Goal: Task Accomplishment & Management: Complete application form

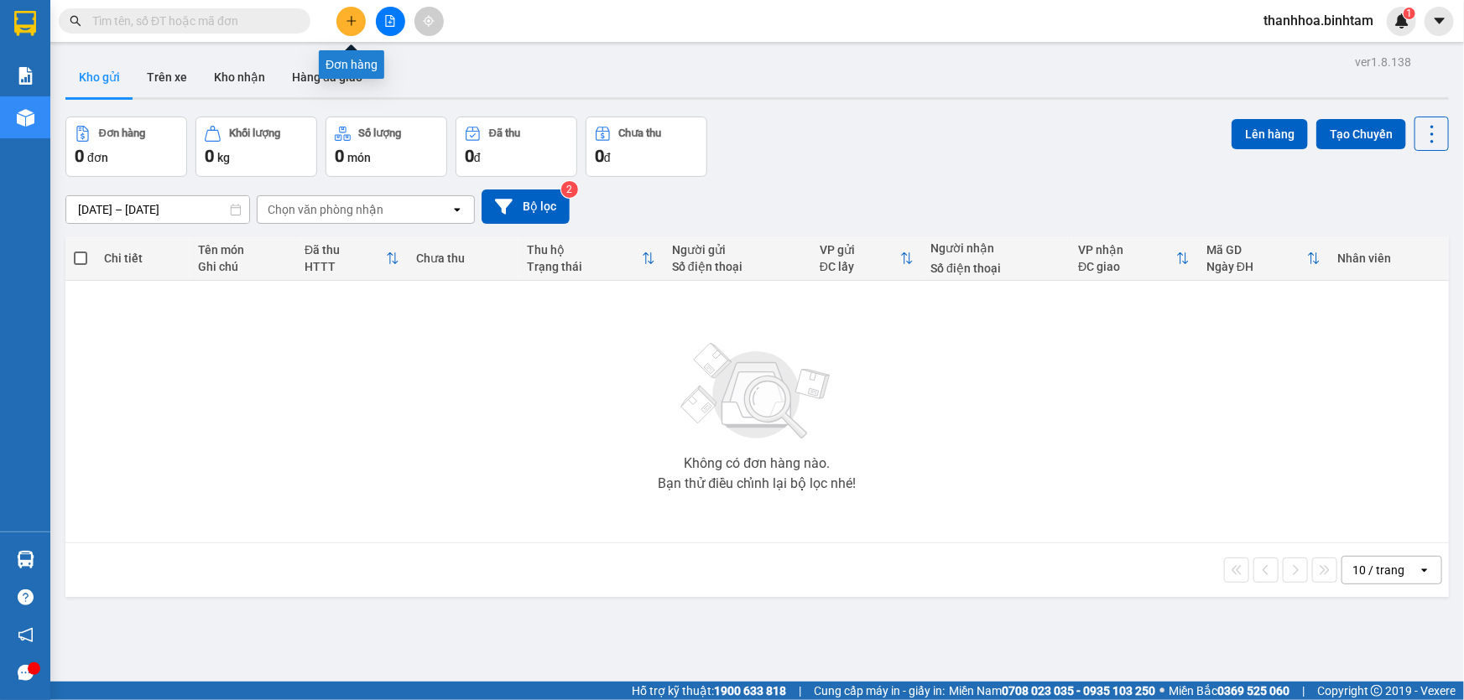
click at [362, 30] on button at bounding box center [350, 21] width 29 height 29
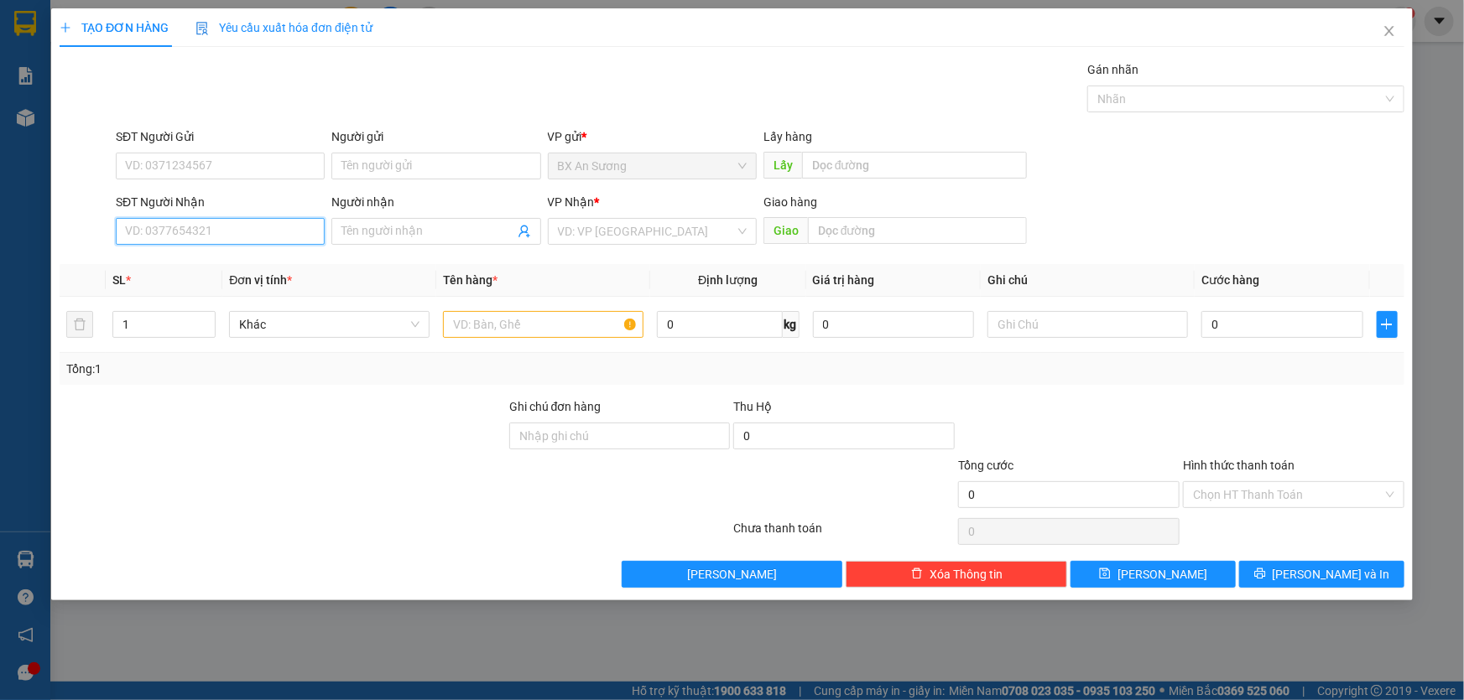
click at [235, 236] on input "SĐT Người Nhận" at bounding box center [220, 231] width 209 height 27
type input "0914226839"
click at [417, 232] on input "Người nhận" at bounding box center [427, 231] width 172 height 18
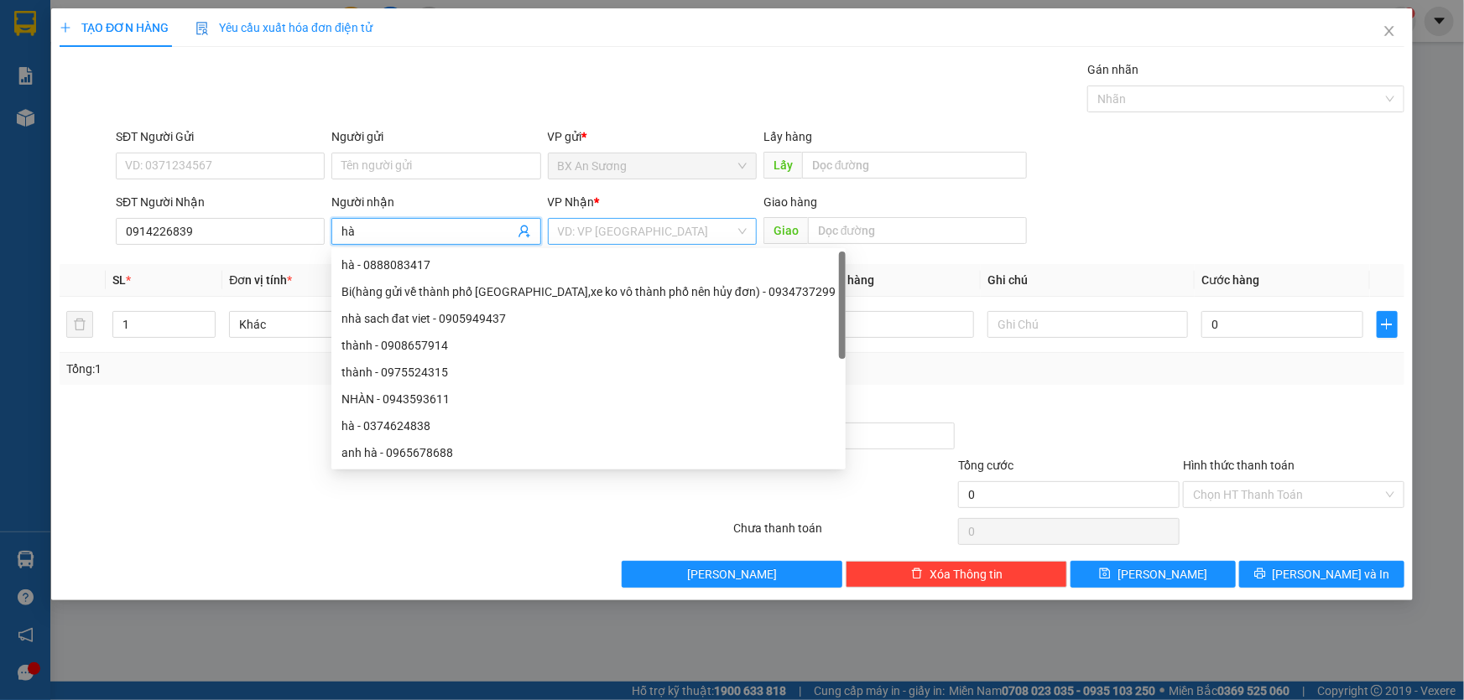
click at [743, 237] on div "VD: VP [GEOGRAPHIC_DATA]" at bounding box center [652, 231] width 209 height 27
type input "hà"
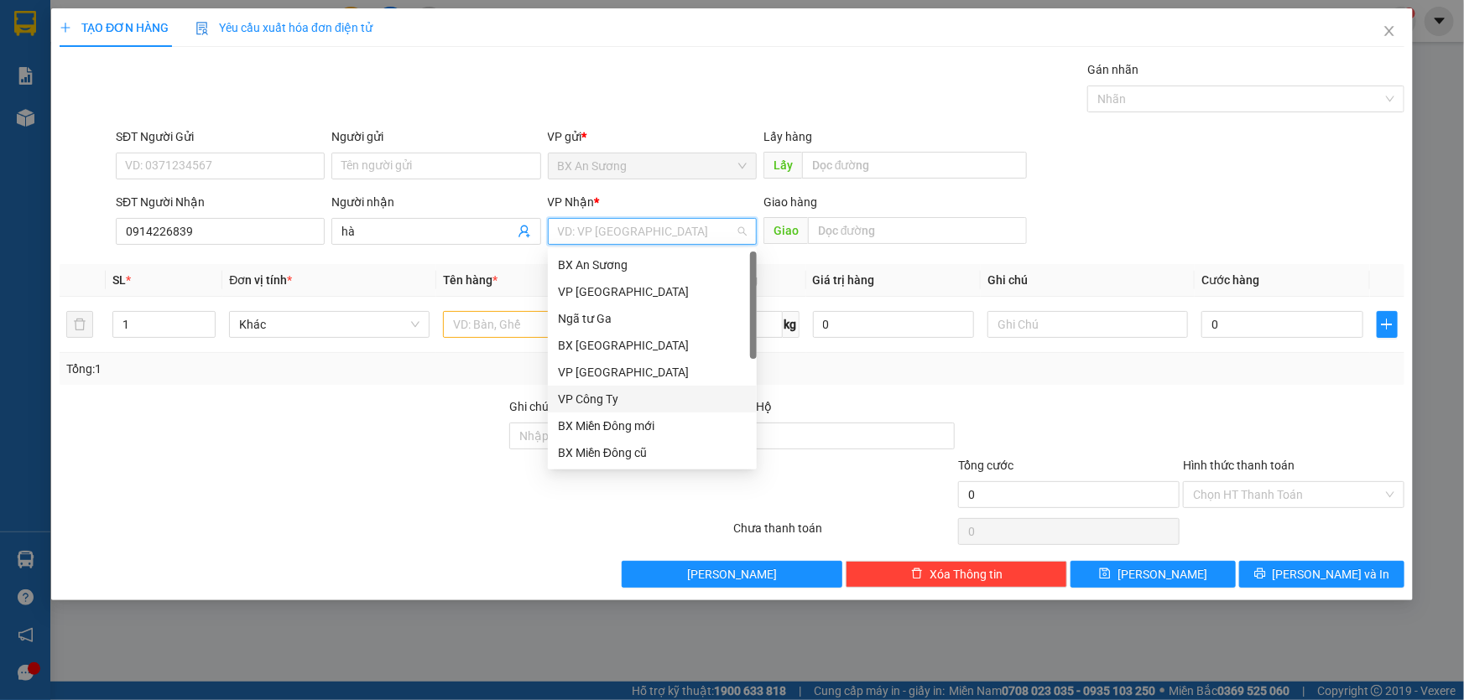
click at [616, 402] on div "VP Công Ty" at bounding box center [652, 399] width 189 height 18
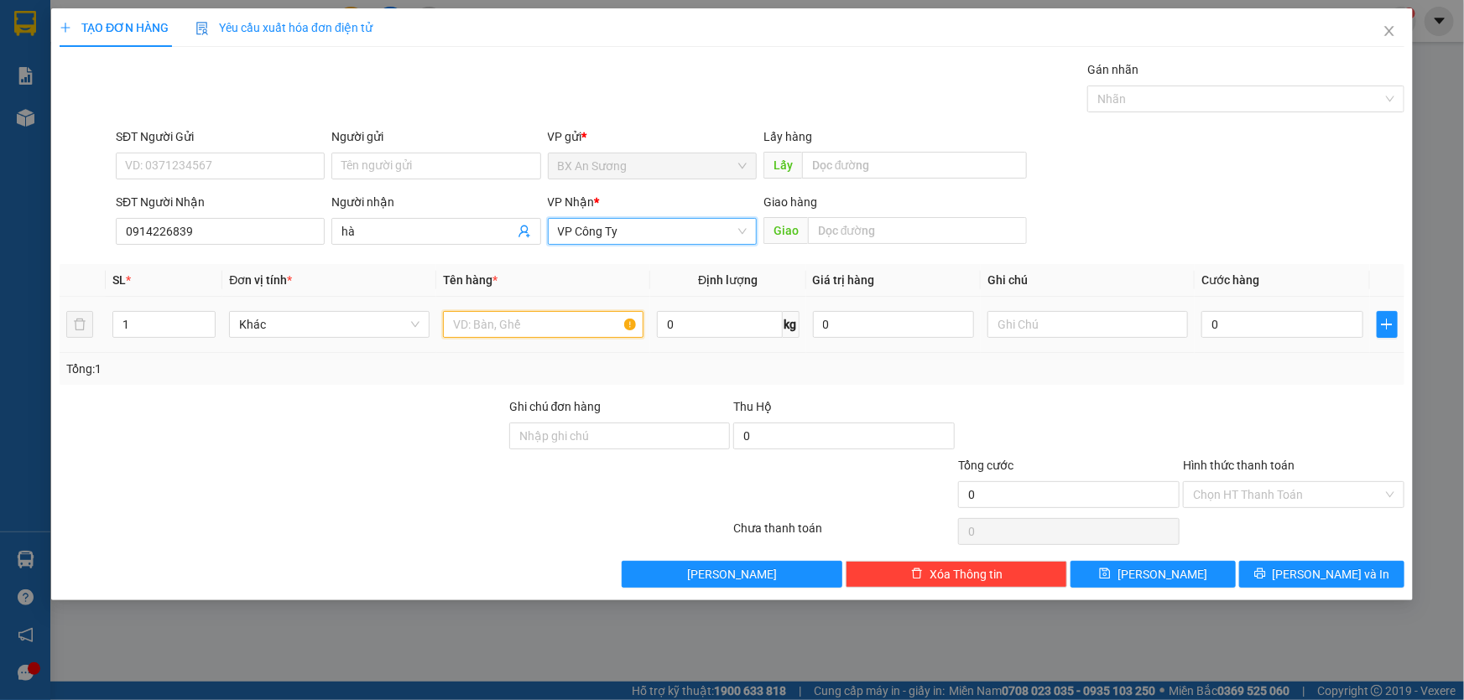
click at [545, 317] on input "text" at bounding box center [543, 324] width 200 height 27
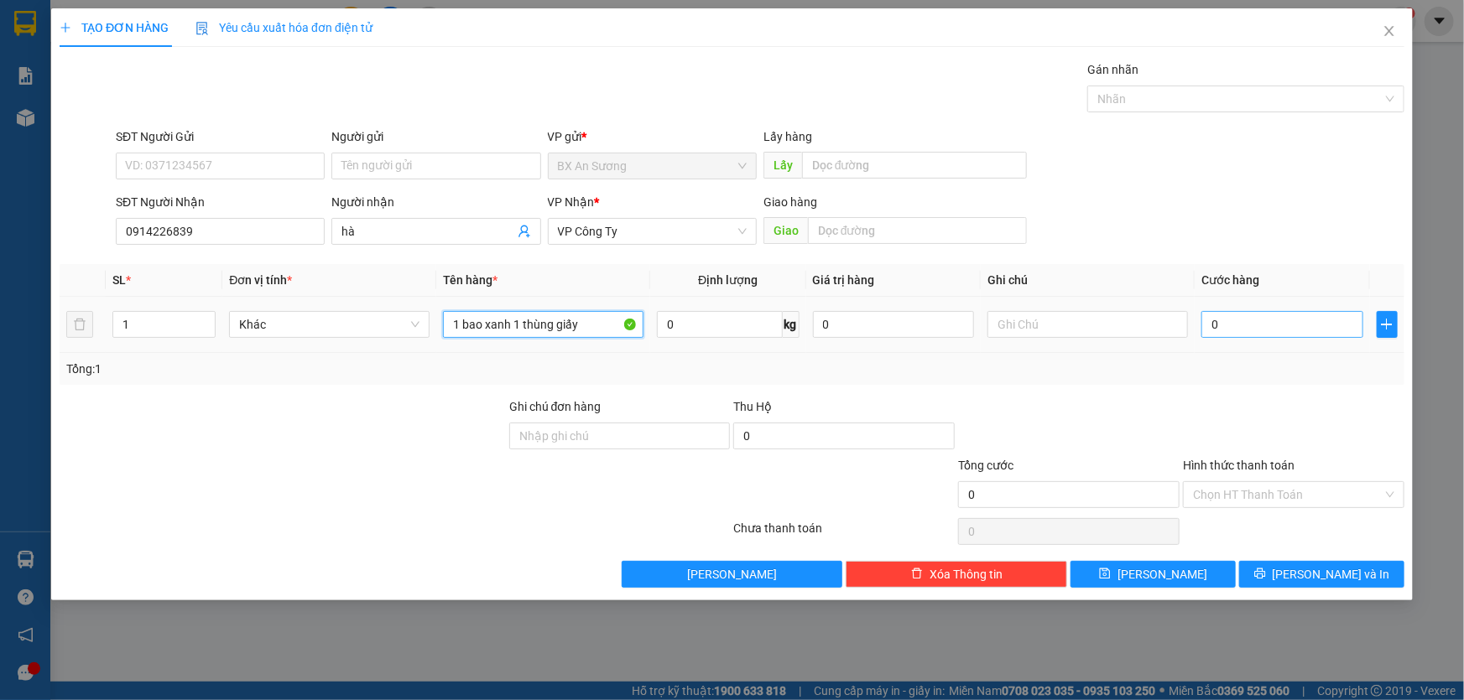
type input "1 bao xanh 1 thùng giấy"
click at [1252, 324] on input "0" at bounding box center [1282, 324] width 162 height 27
type input "1"
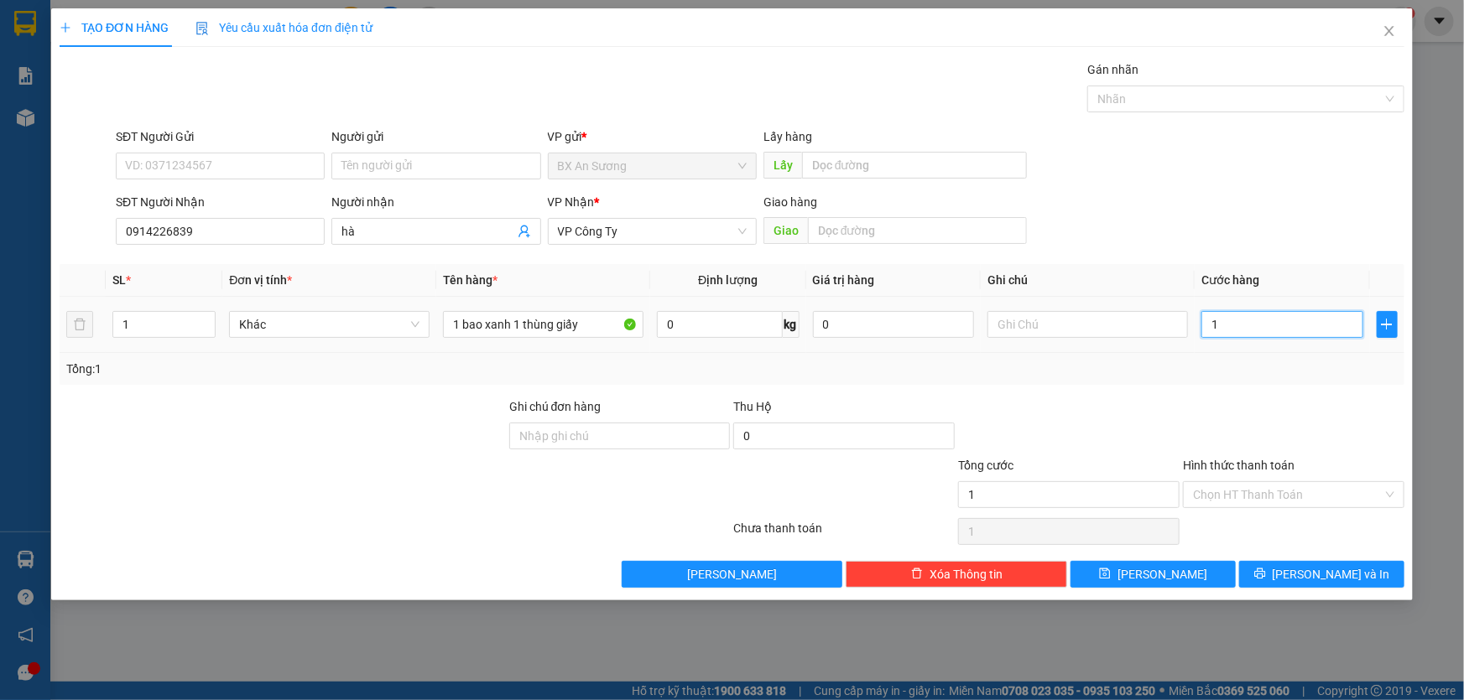
type input "10"
type input "100"
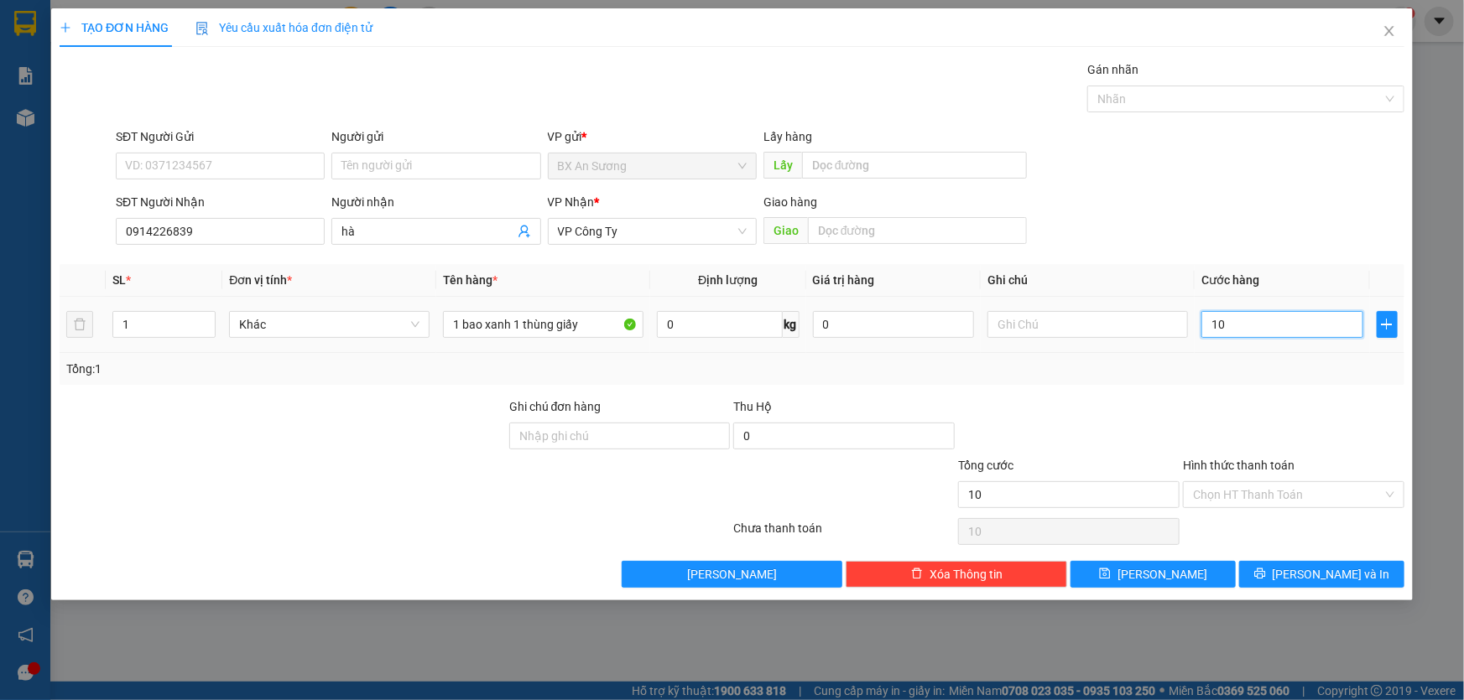
type input "100"
type input "1.000"
type input "10.000"
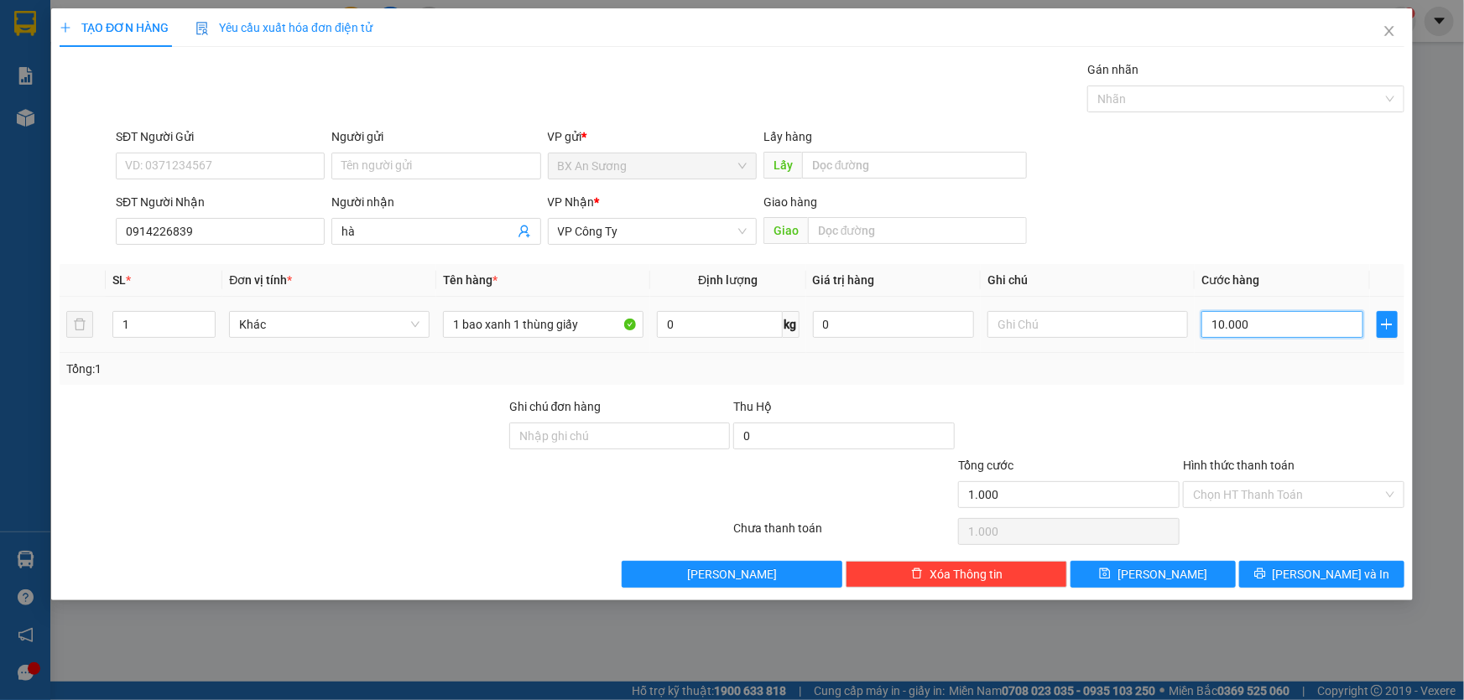
type input "10.000"
type input "100.000"
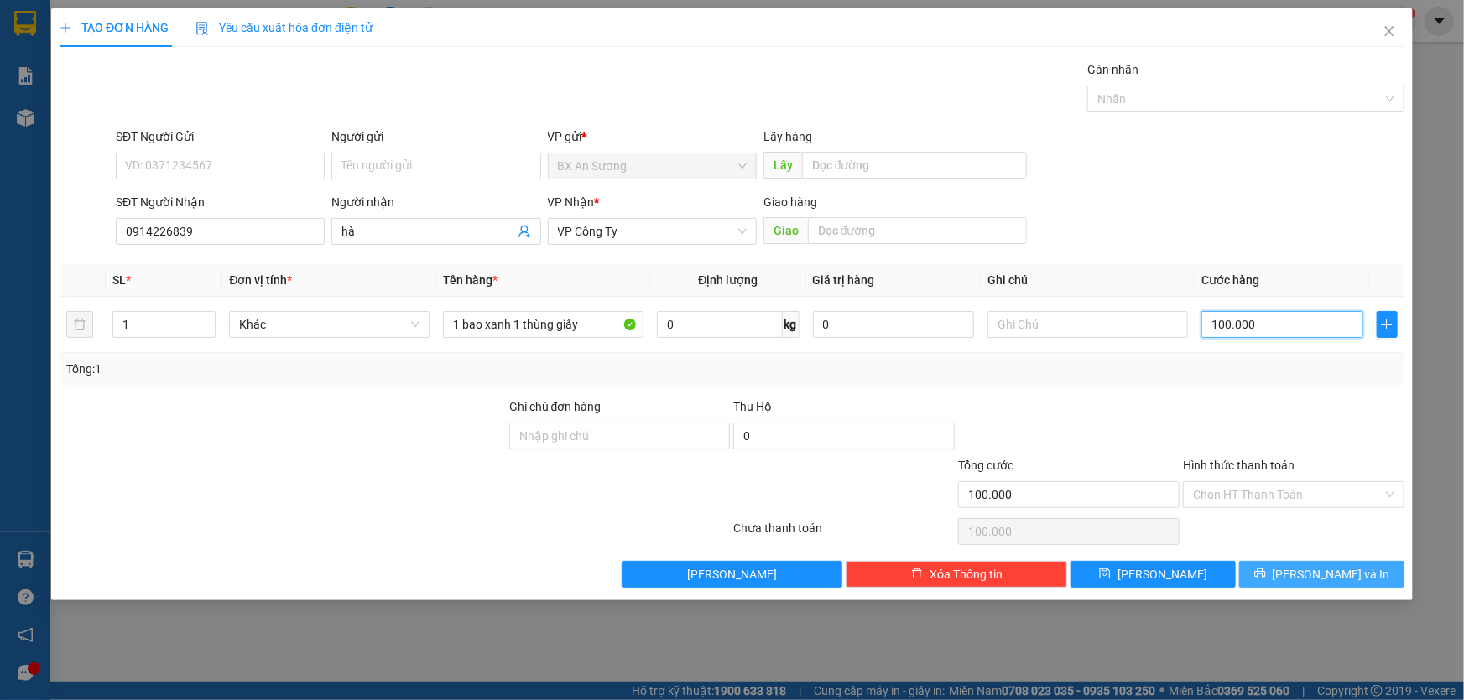
type input "100.000"
click at [1308, 574] on button "[PERSON_NAME] và In" at bounding box center [1321, 574] width 165 height 27
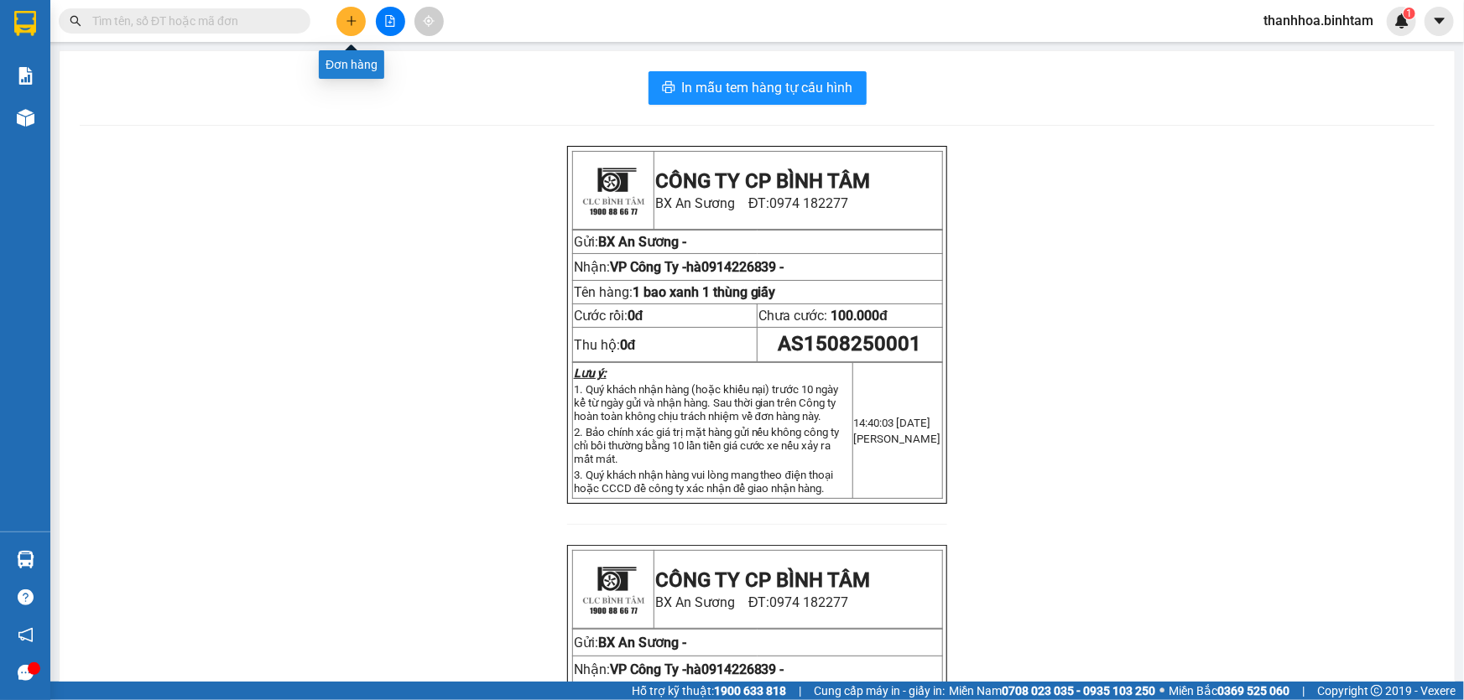
click at [352, 15] on icon "plus" at bounding box center [352, 21] width 12 height 12
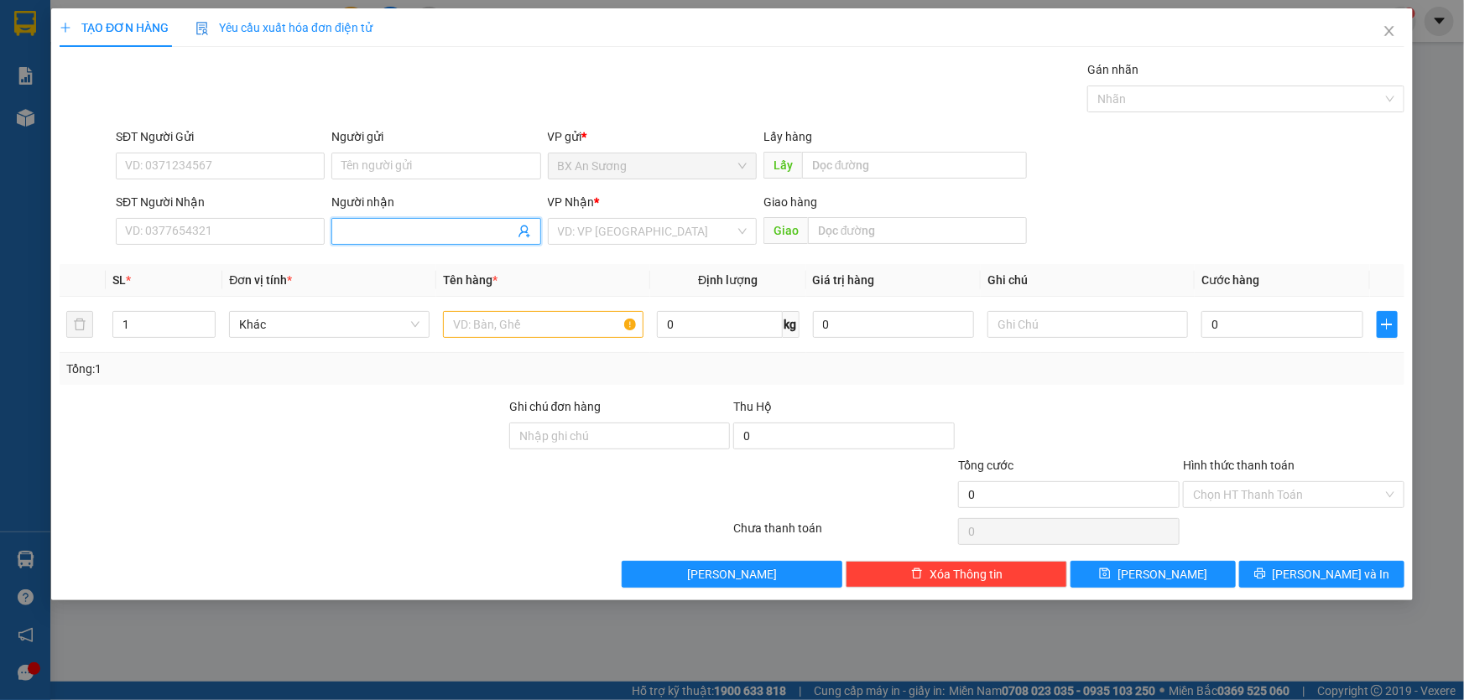
click at [357, 233] on input "Người nhận" at bounding box center [427, 231] width 172 height 18
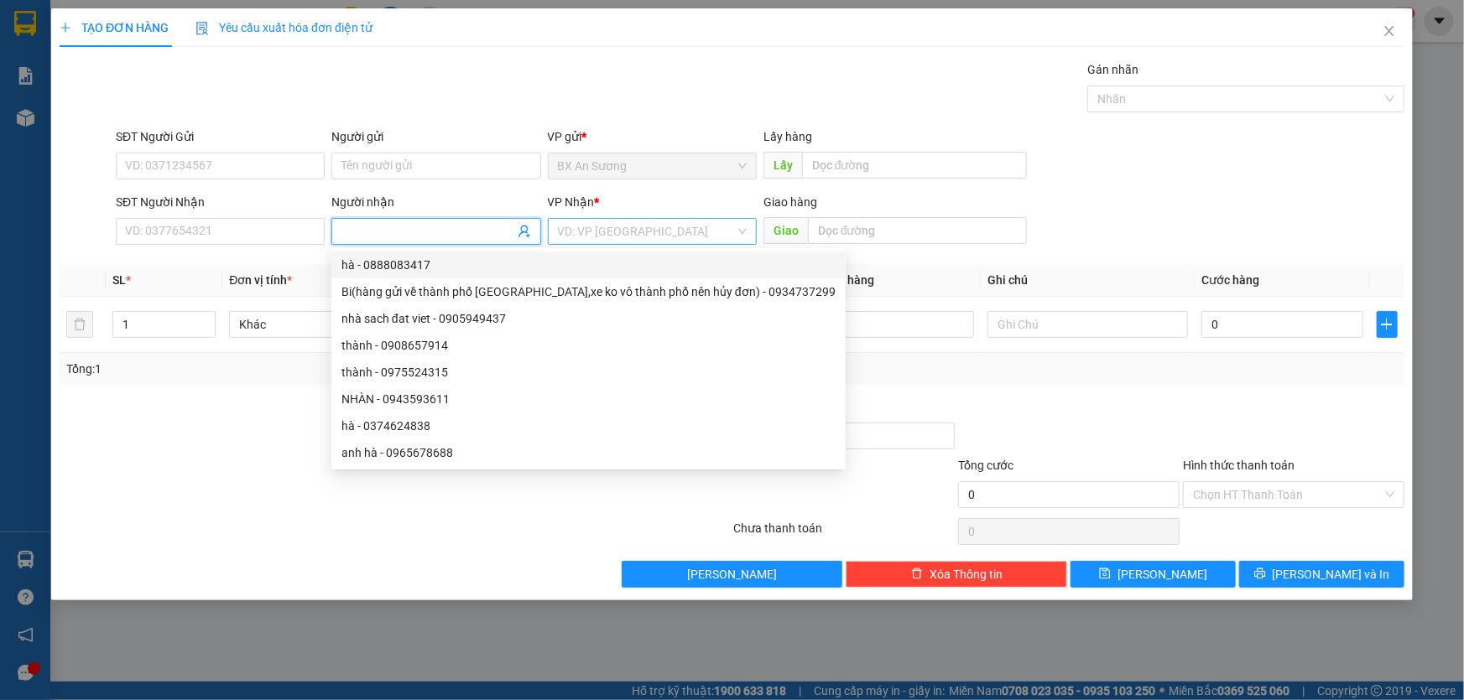
click at [744, 229] on div "VD: VP [GEOGRAPHIC_DATA]" at bounding box center [652, 231] width 209 height 27
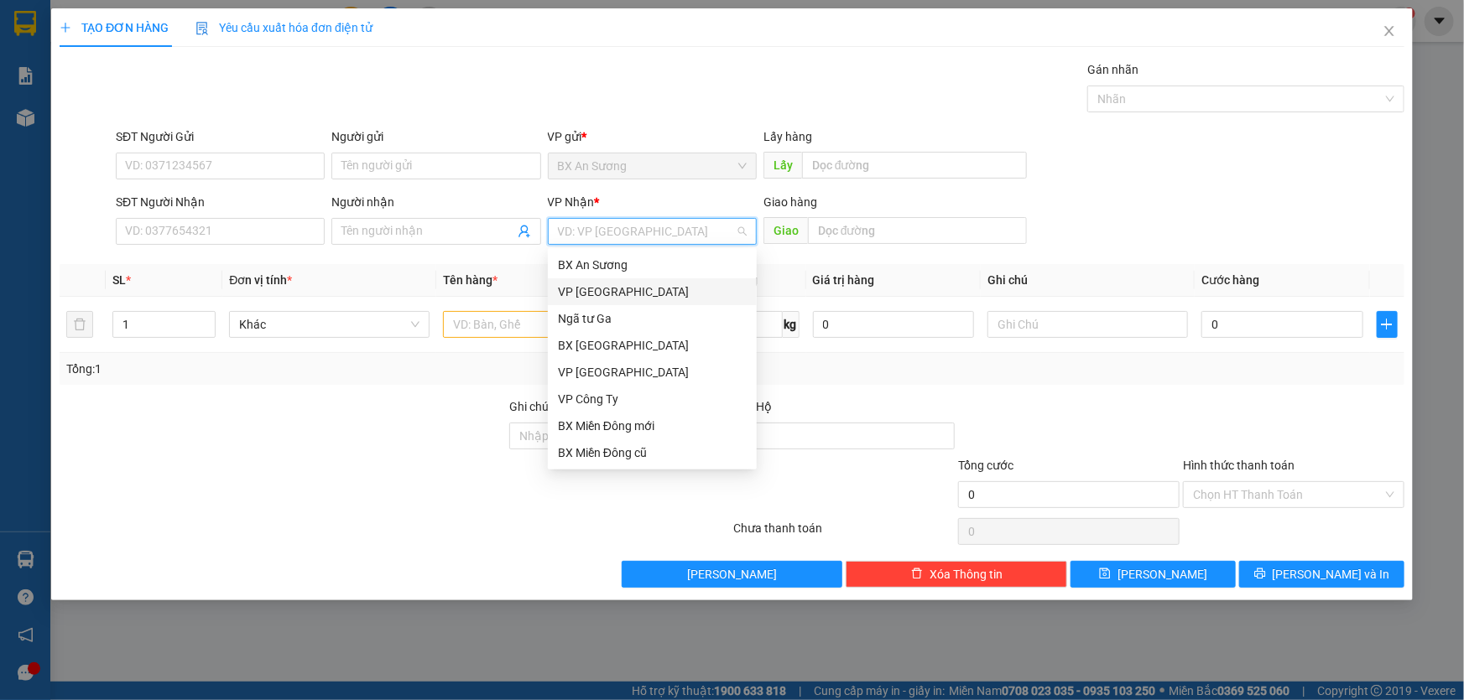
click at [745, 299] on div "VP [GEOGRAPHIC_DATA]" at bounding box center [652, 292] width 189 height 18
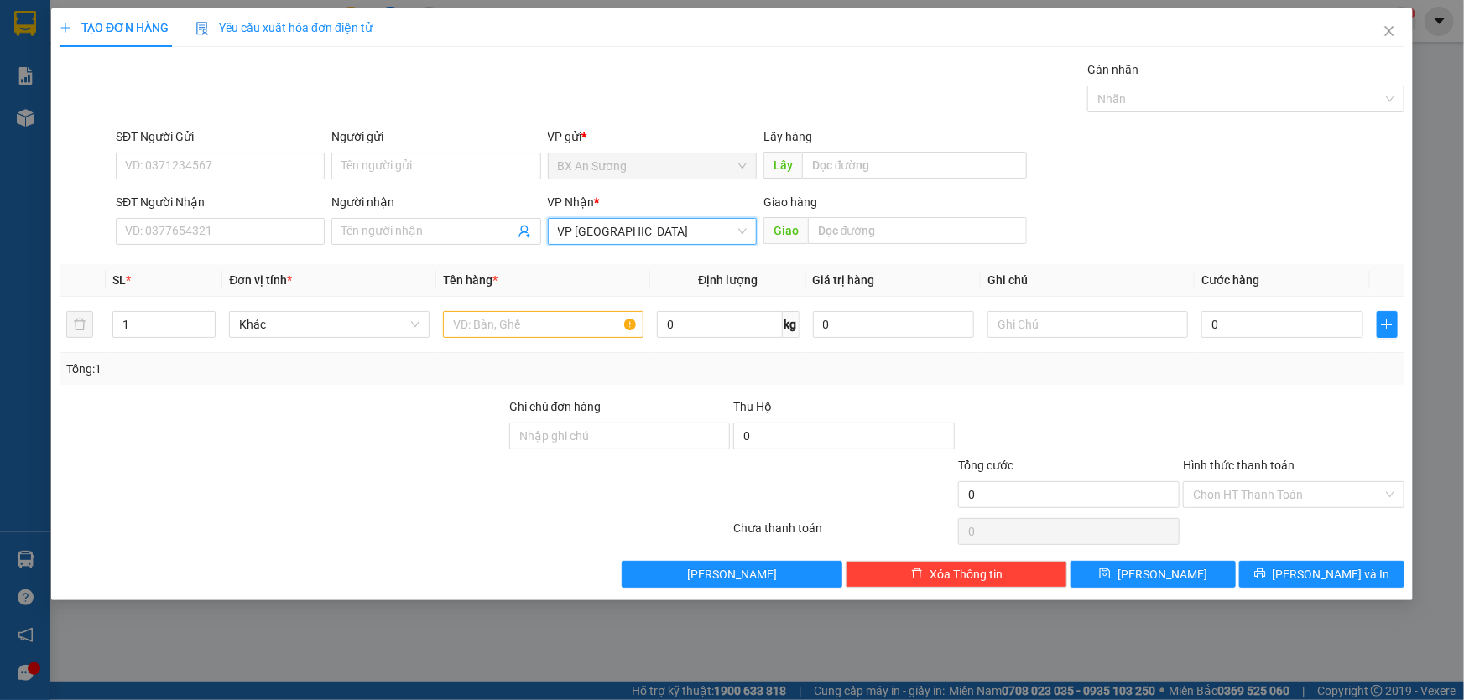
click at [662, 229] on span "VP [GEOGRAPHIC_DATA]" at bounding box center [652, 231] width 189 height 25
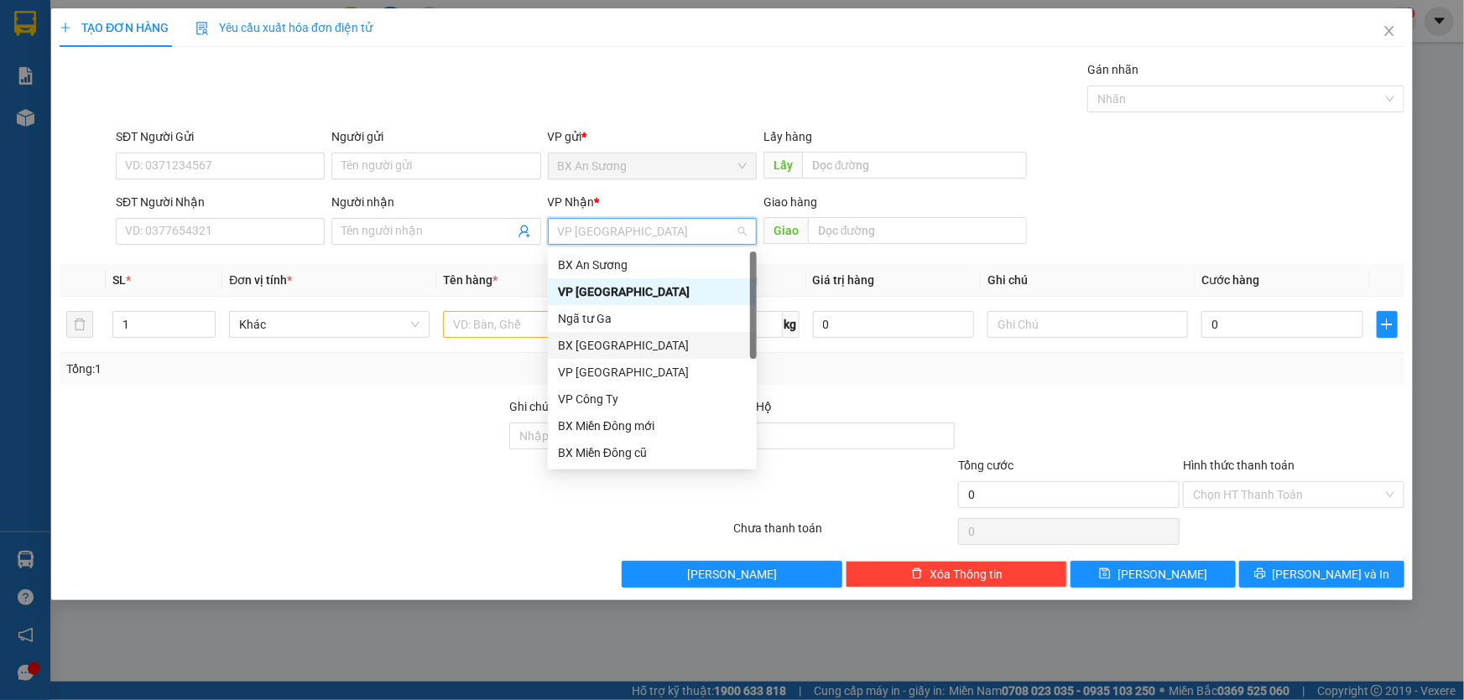
drag, startPoint x: 748, startPoint y: 349, endPoint x: 752, endPoint y: 404, distance: 55.5
click at [752, 419] on div "BX An Sương VP Tân Bình Ngã tư Ga BX [GEOGRAPHIC_DATA] VP [GEOGRAPHIC_DATA] VP …" at bounding box center [652, 359] width 209 height 215
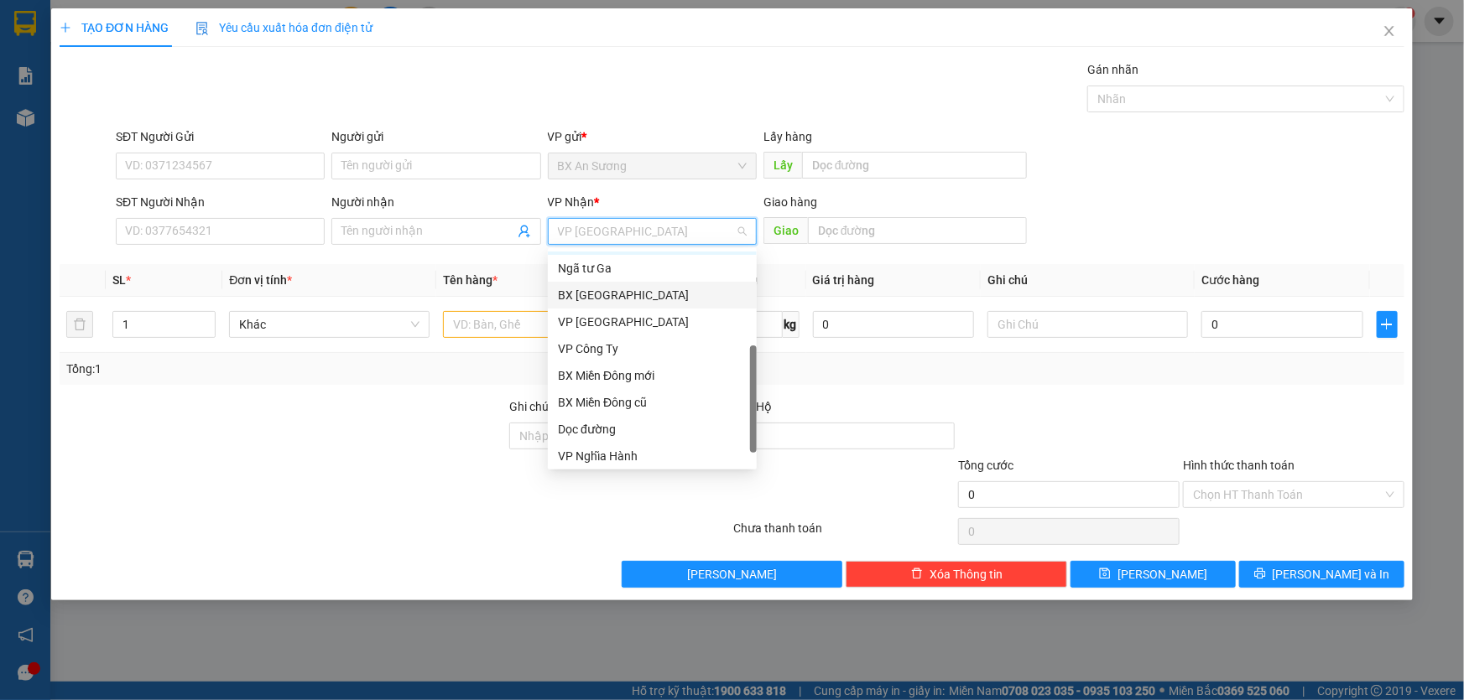
scroll to position [53, 0]
drag, startPoint x: 750, startPoint y: 348, endPoint x: 714, endPoint y: 505, distance: 161.0
click at [735, 505] on body "Kết quả tìm kiếm ( 0 ) Bộ lọc No Data thanhhoa.binhtam 1 Báo cáo Báo cáo dòng t…" at bounding box center [732, 350] width 1464 height 700
click at [622, 430] on div "Dọc đường" at bounding box center [652, 427] width 189 height 18
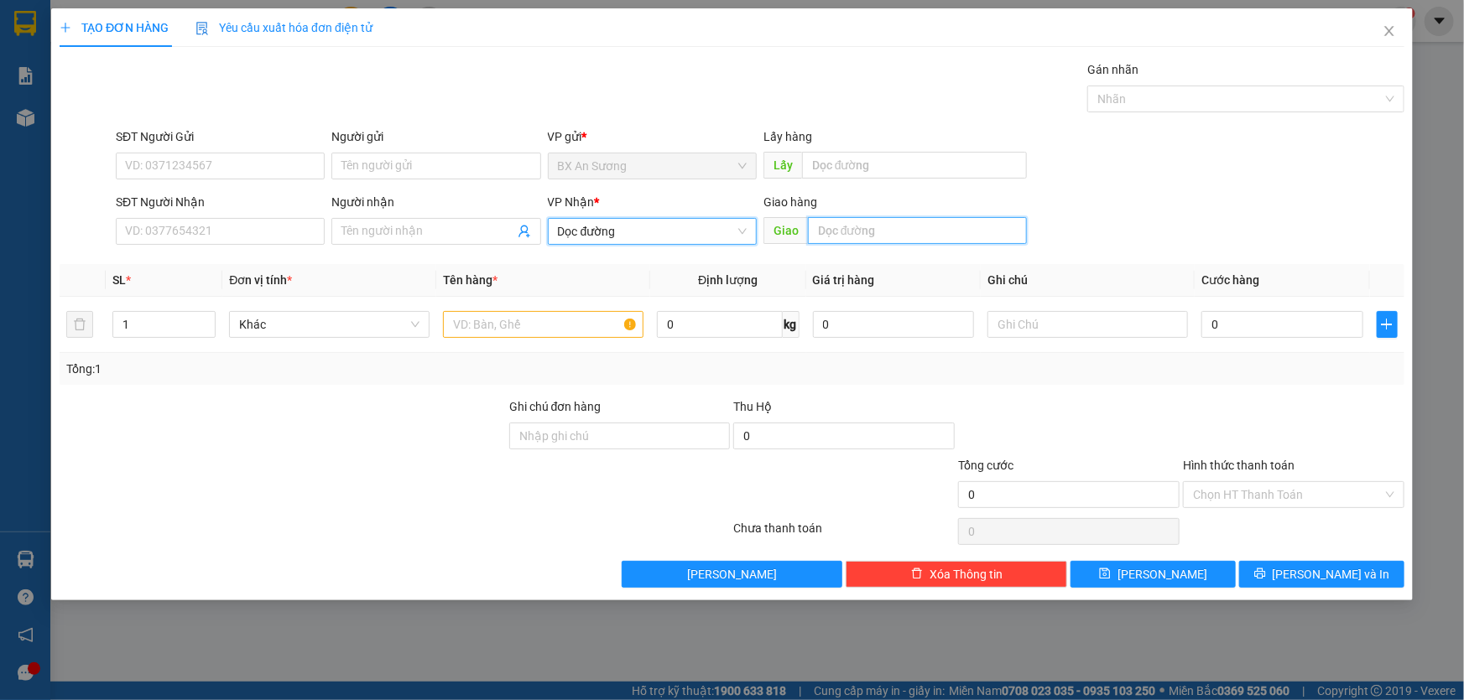
click at [898, 231] on input "text" at bounding box center [917, 230] width 219 height 27
type input "cây xăng 13 đức nhuận"
click at [526, 328] on input "text" at bounding box center [543, 324] width 200 height 27
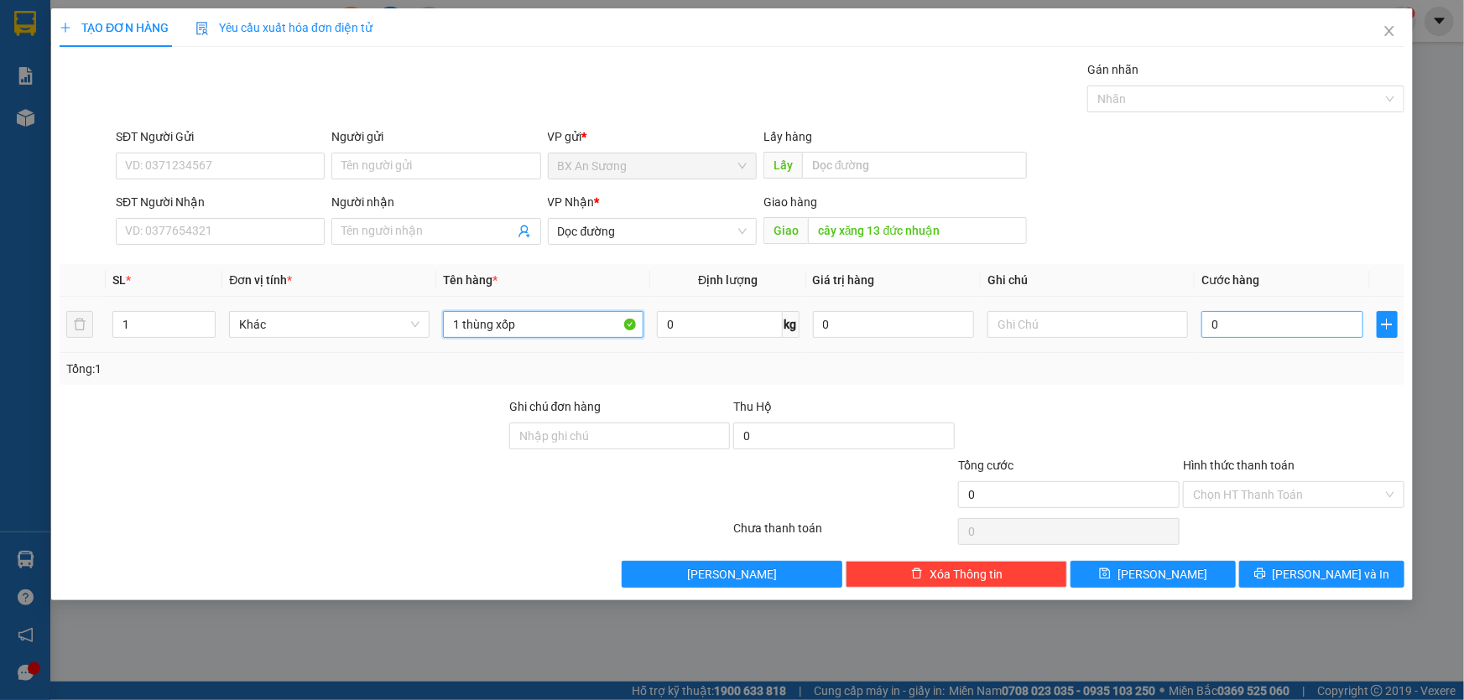
type input "1 thùng xốp"
click at [1269, 319] on input "0" at bounding box center [1282, 324] width 162 height 27
type input "1"
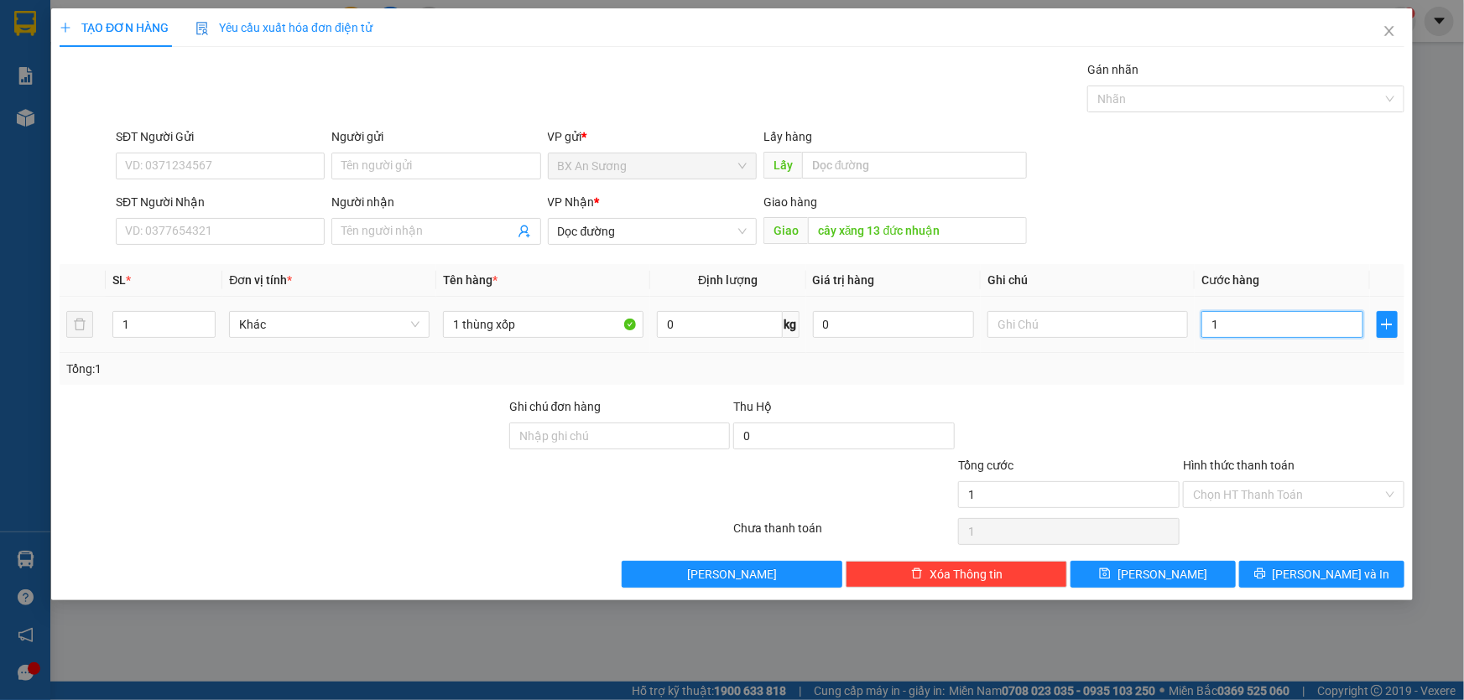
type input "12"
type input "120"
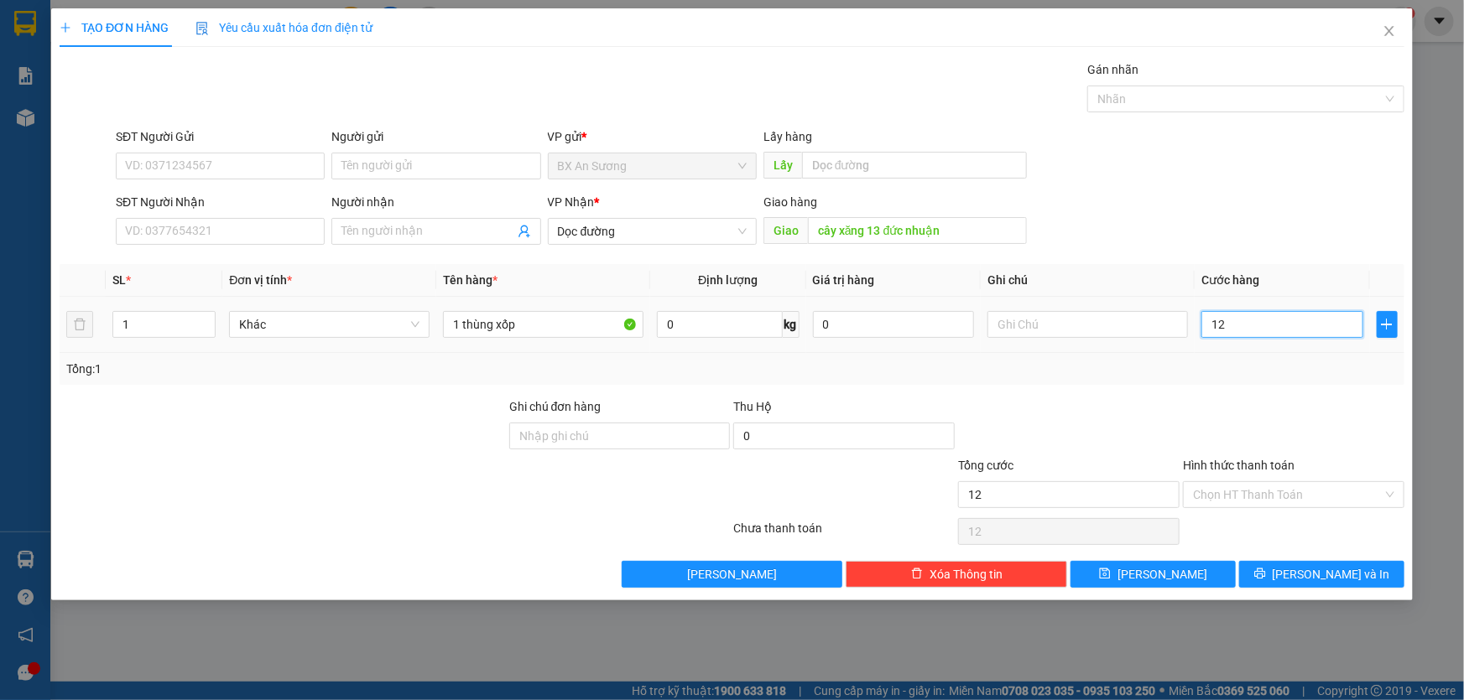
type input "120"
type input "1.200"
type input "12.000"
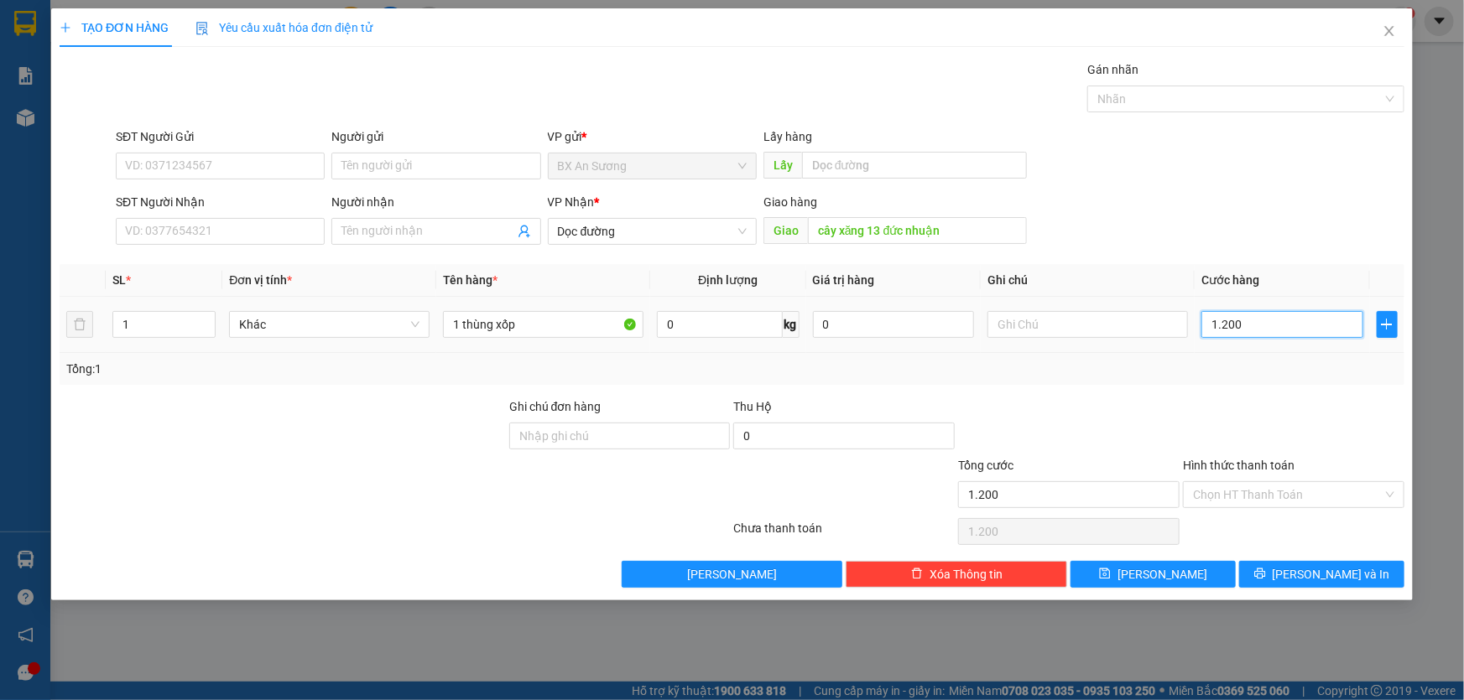
type input "12.000"
type input "120.000"
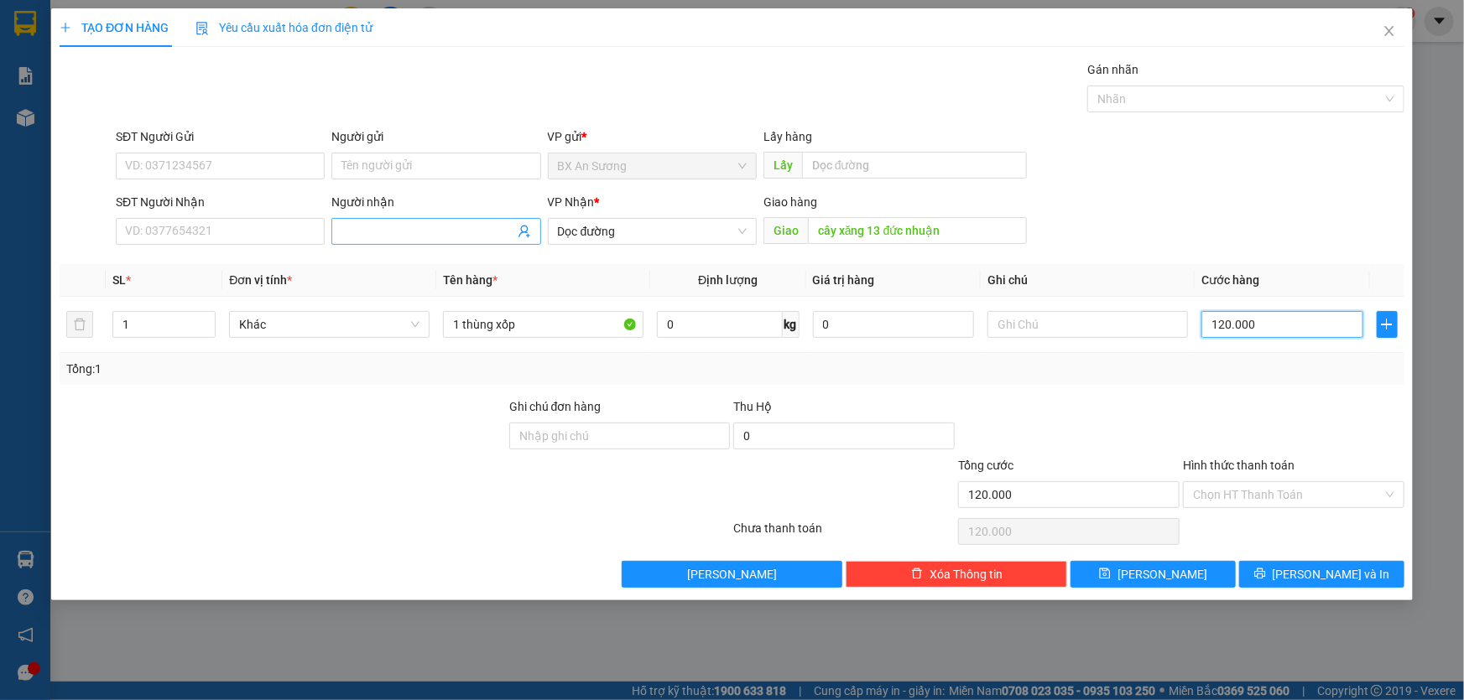
type input "120.000"
click at [364, 232] on input "Người nhận" at bounding box center [427, 231] width 172 height 18
type input "xe 110 chở"
click at [1384, 575] on button "[PERSON_NAME] và In" at bounding box center [1321, 574] width 165 height 27
